Goal: Submit feedback/report problem

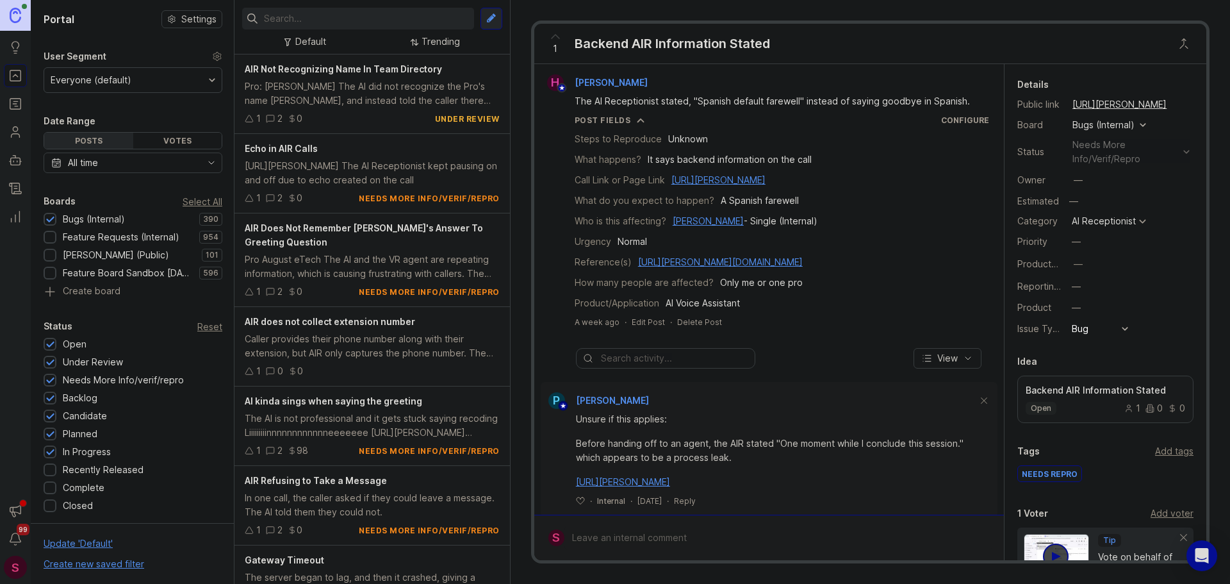
click at [311, 15] on input "text" at bounding box center [366, 19] width 205 height 14
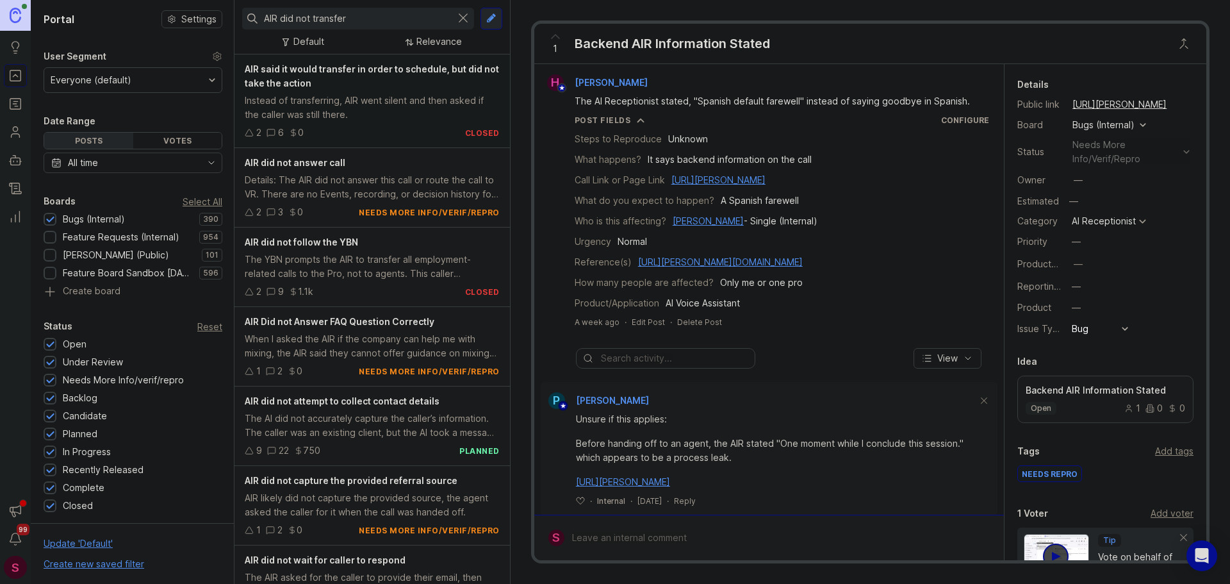
type input "AIR did not transfer"
click at [330, 76] on div "AIR said it would transfer in order to schedule, but did not take the action" at bounding box center [372, 76] width 255 height 28
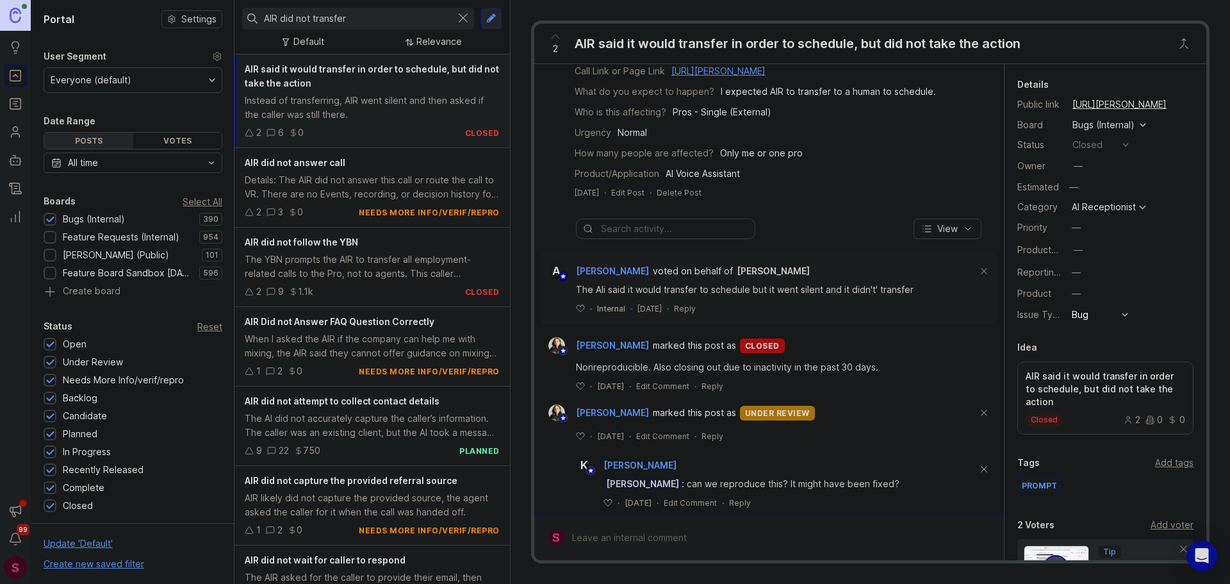
scroll to position [192, 0]
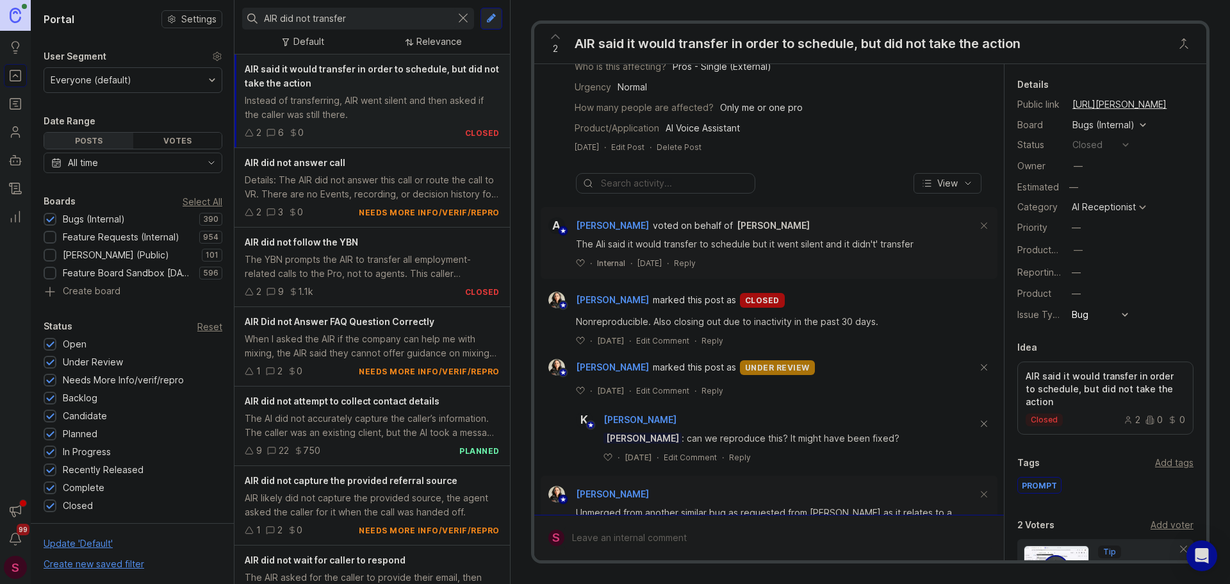
click at [555, 43] on span "2" at bounding box center [555, 49] width 5 height 14
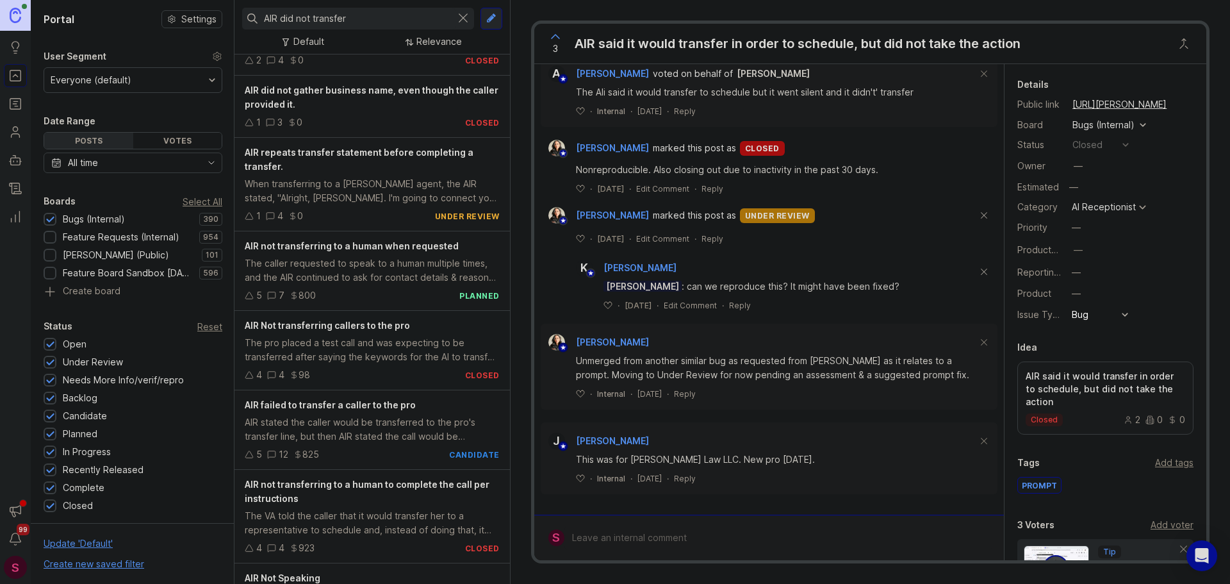
scroll to position [1435, 0]
click at [364, 265] on div "The caller requested to speak to a human multiple times, and the AIR continued …" at bounding box center [372, 269] width 255 height 28
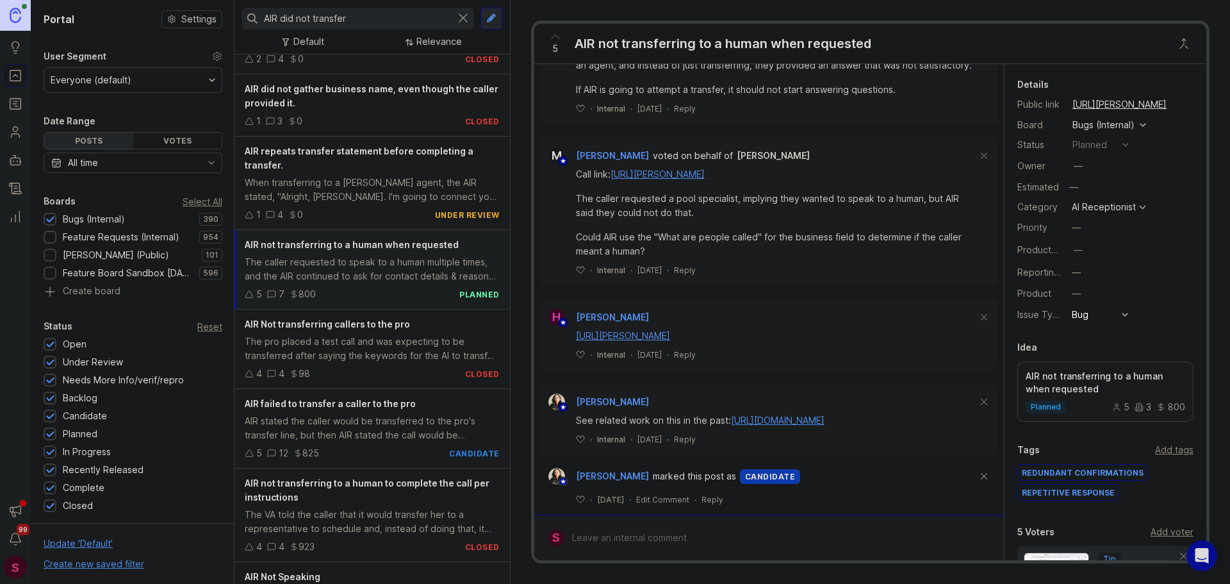
scroll to position [722, 0]
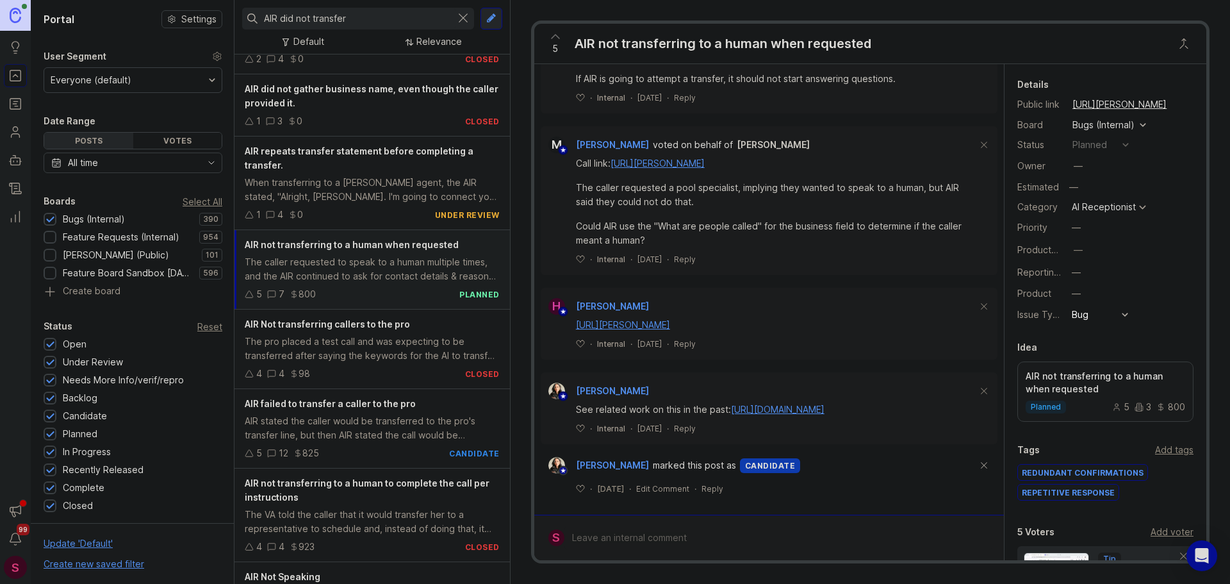
click at [553, 42] on span "5" at bounding box center [555, 49] width 6 height 14
click at [637, 538] on div at bounding box center [779, 537] width 428 height 24
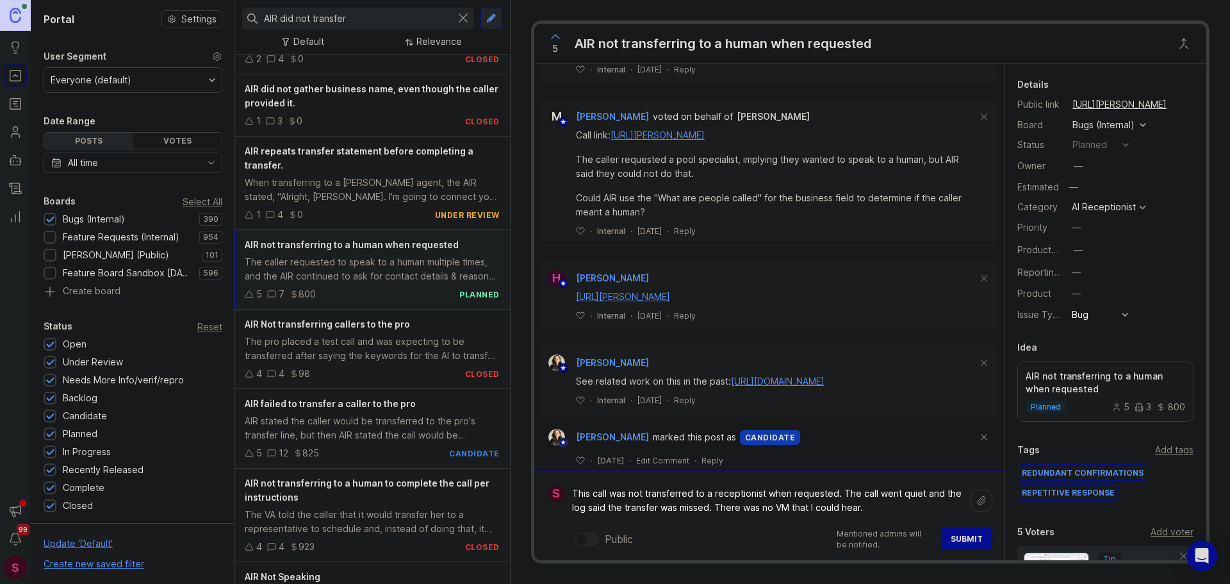
paste textarea "[URL][PERSON_NAME]"
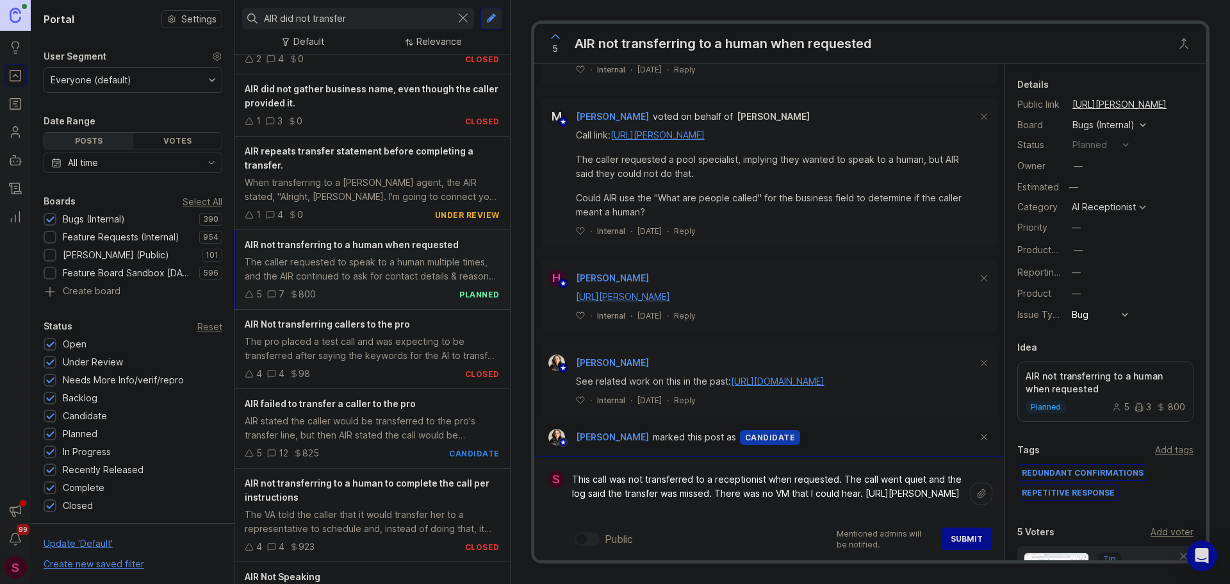
type textarea "This call was not transferred to a receptionist when requested. The call went q…"
click at [959, 537] on span "Submit" at bounding box center [967, 539] width 32 height 10
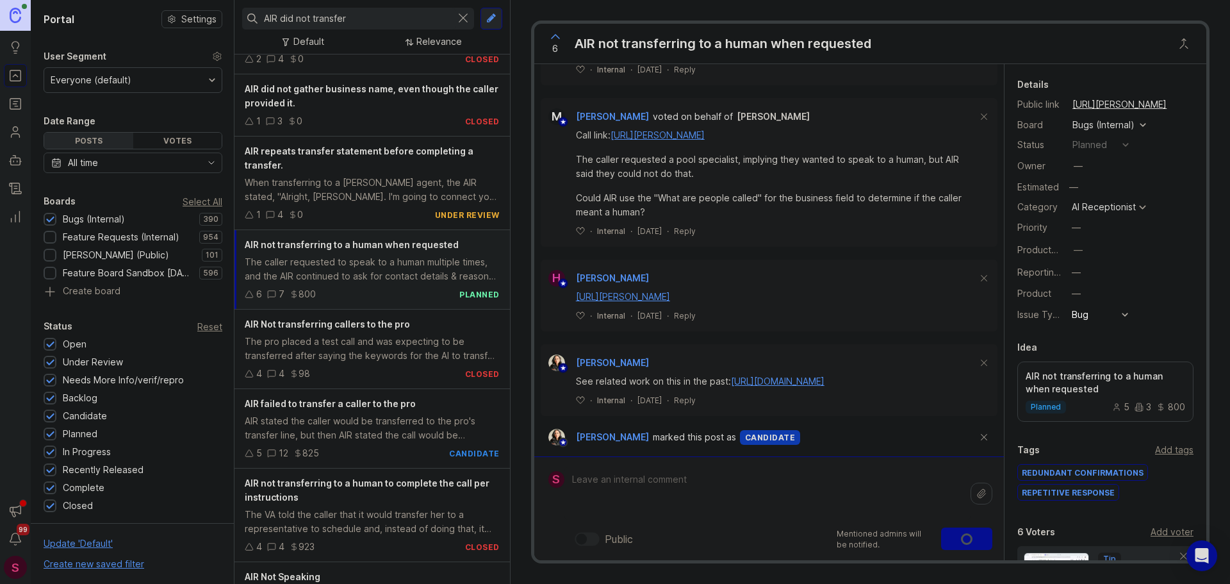
scroll to position [835, 0]
